Goal: Navigation & Orientation: Find specific page/section

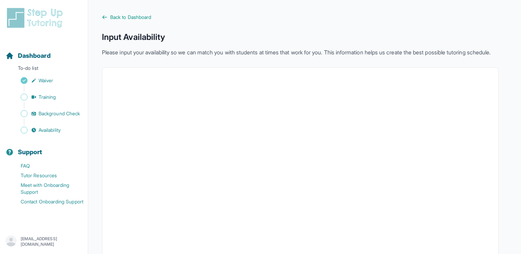
scroll to position [146, 0]
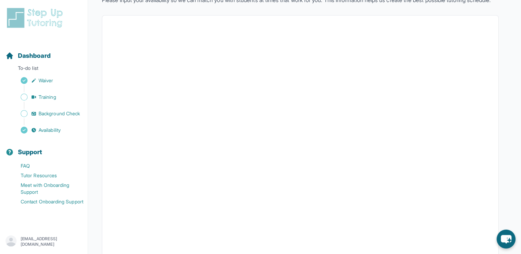
scroll to position [55, 0]
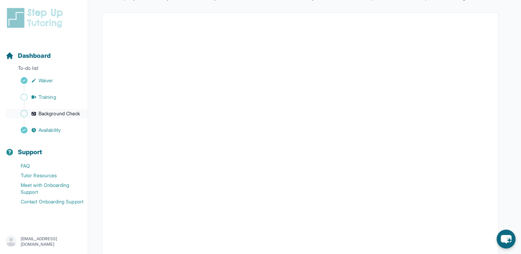
click at [47, 115] on span "Background Check" at bounding box center [59, 113] width 41 height 7
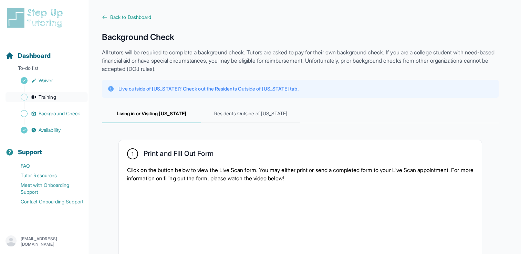
click at [53, 97] on span "Training" at bounding box center [48, 97] width 18 height 7
